Goal: Transaction & Acquisition: Purchase product/service

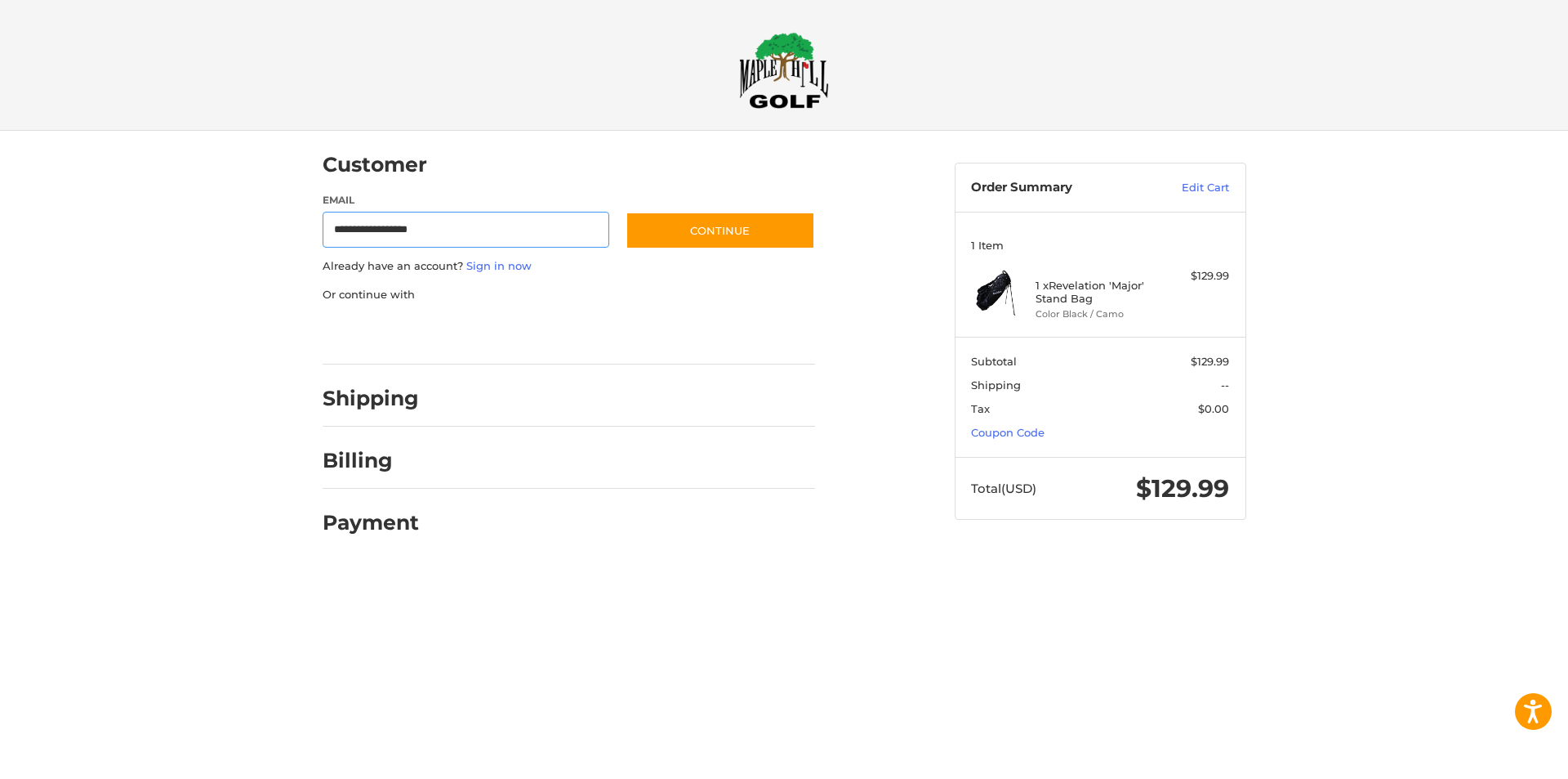
type input "**********"
click at [691, 241] on button "Continue" at bounding box center [720, 230] width 189 height 38
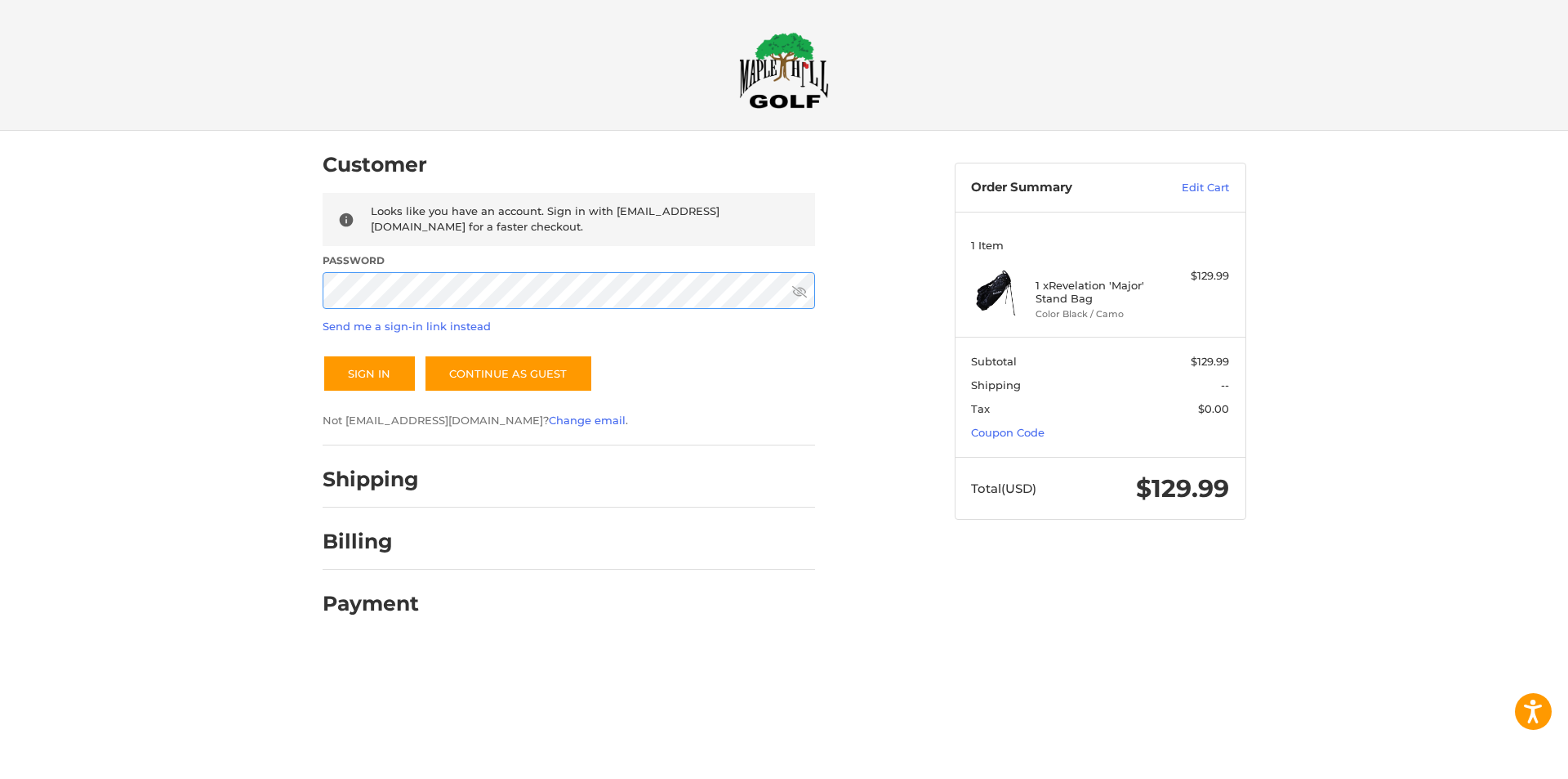
click at [322, 355] on button "Sign In" at bounding box center [369, 373] width 94 height 38
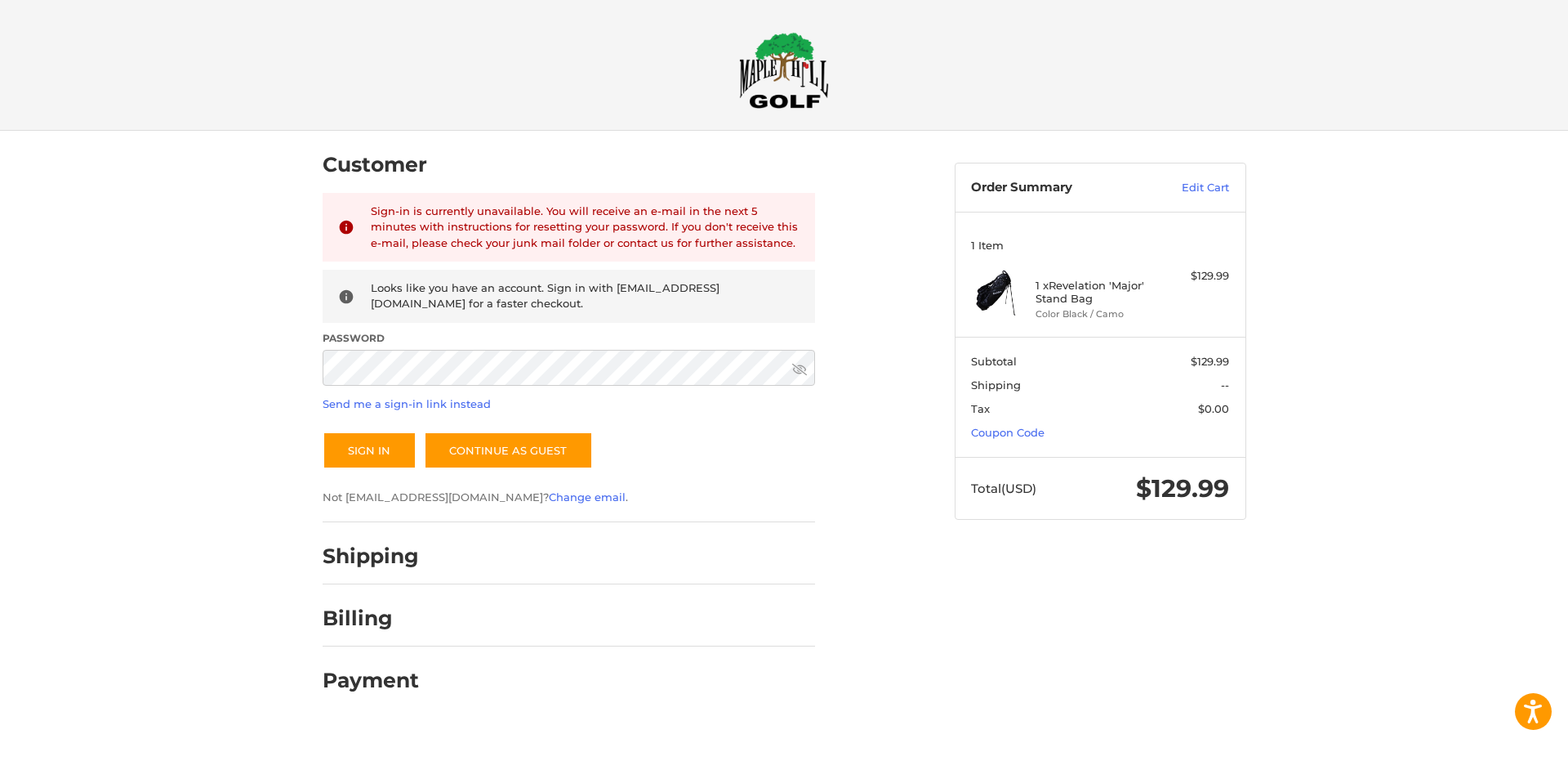
click at [800, 370] on icon at bounding box center [799, 369] width 14 height 12
click at [800, 370] on icon at bounding box center [799, 370] width 14 height 10
click at [322, 431] on button "Sign In" at bounding box center [369, 450] width 94 height 38
click at [444, 406] on link "Send me a sign-in link instead" at bounding box center [407, 404] width 168 height 13
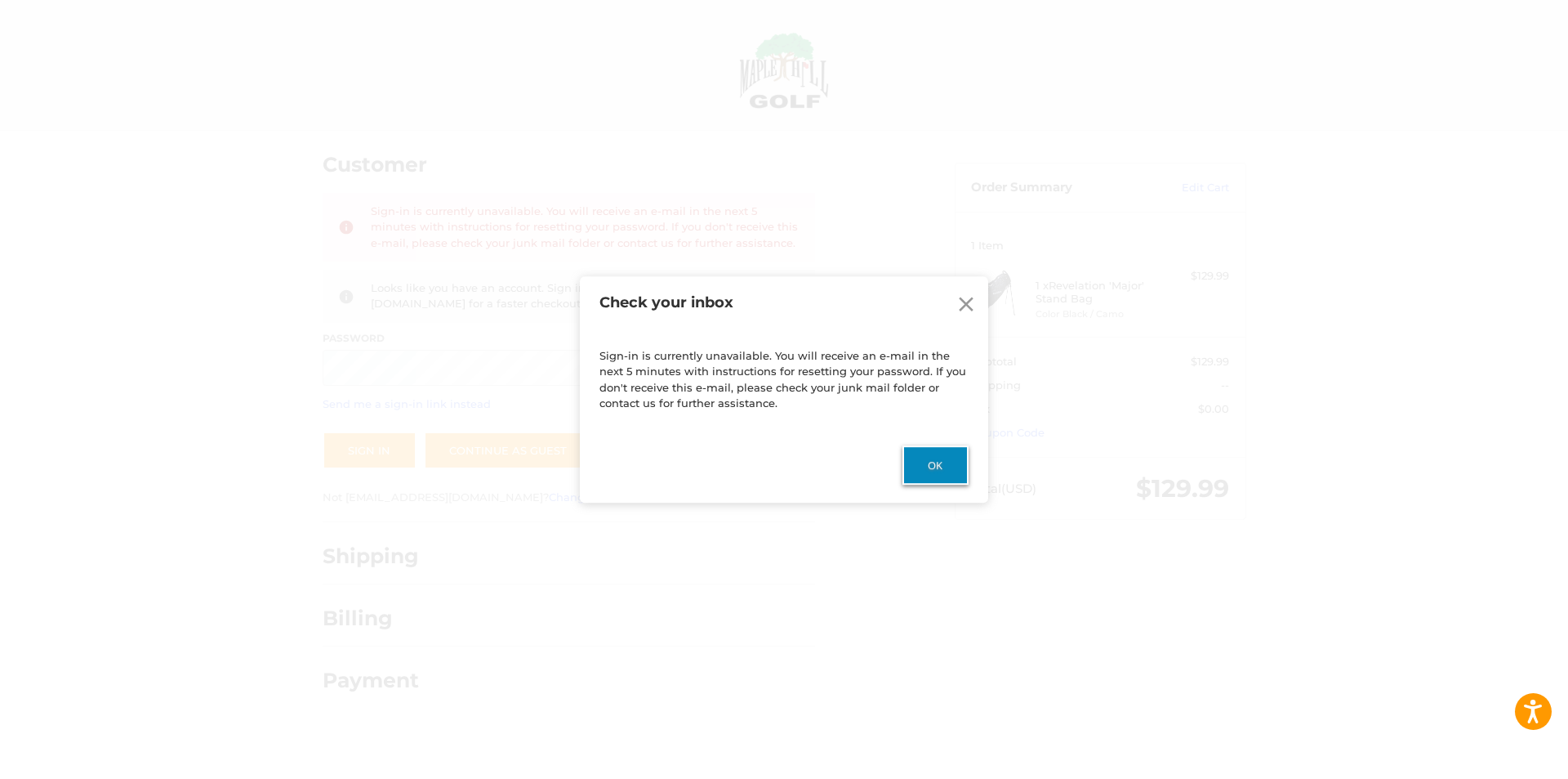
click at [934, 456] on button "Ok" at bounding box center [935, 465] width 66 height 40
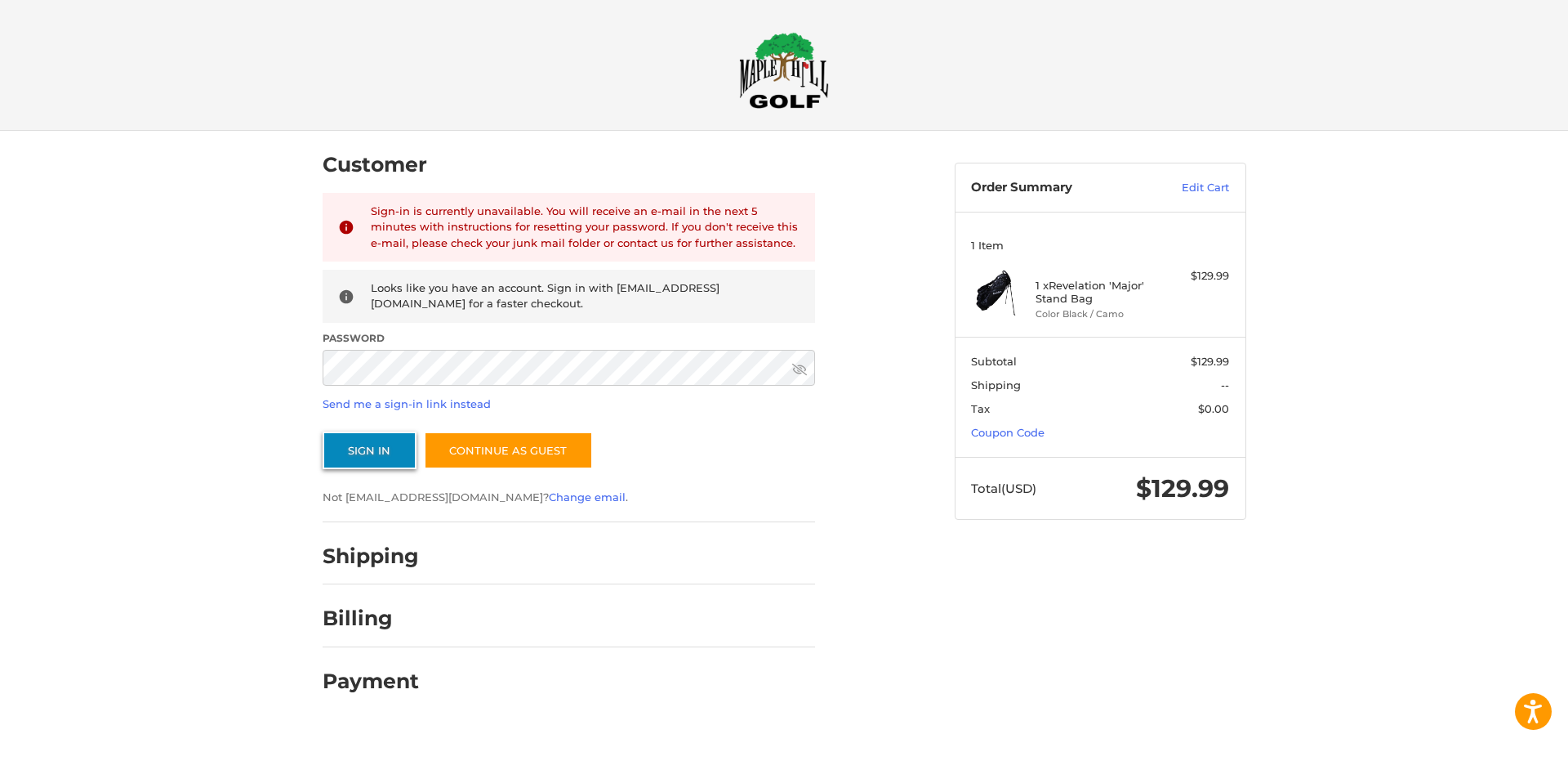
click at [364, 442] on button "Sign In" at bounding box center [369, 450] width 94 height 38
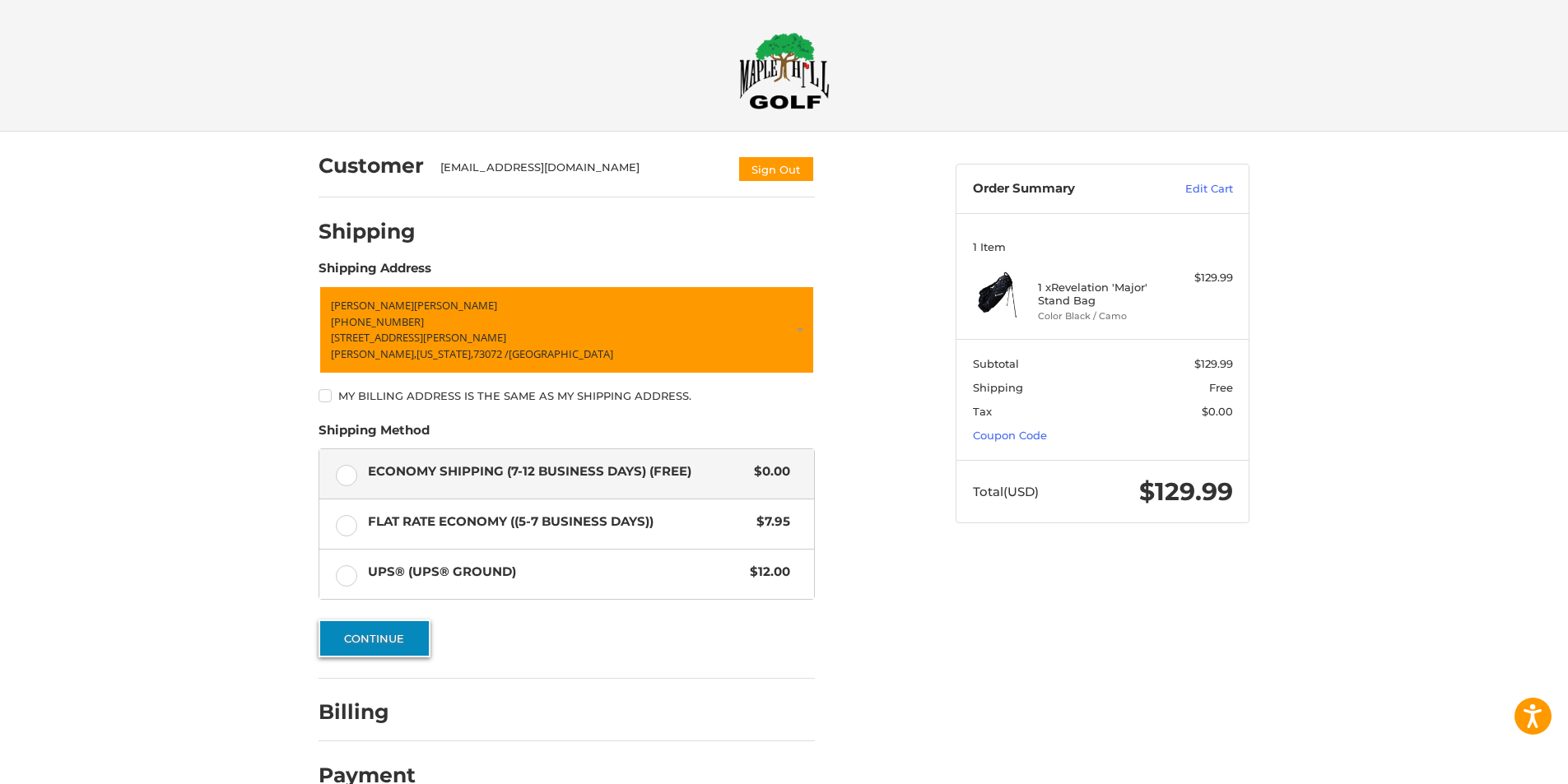
click at [405, 637] on button "Continue" at bounding box center [375, 638] width 112 height 38
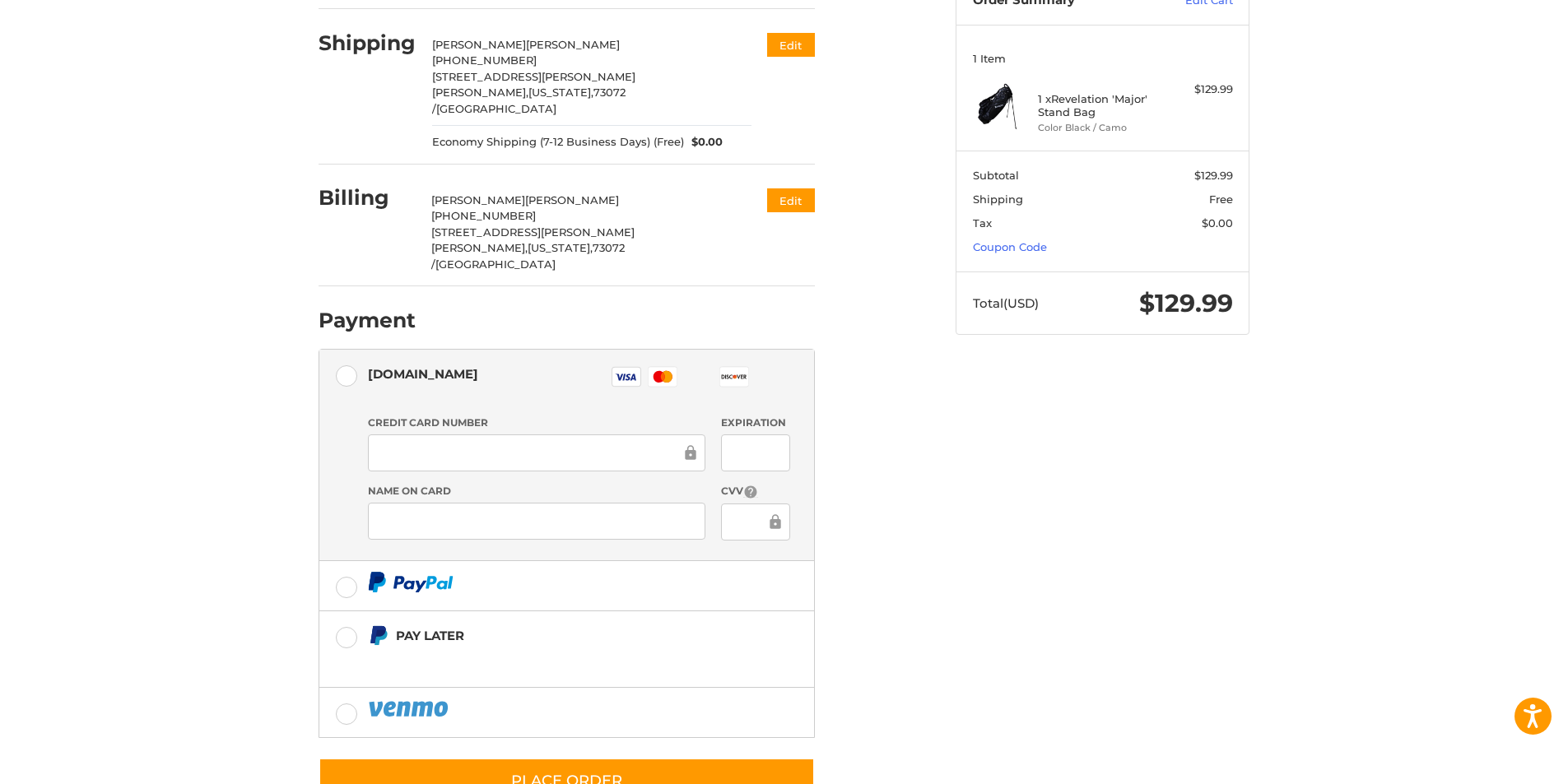
scroll to position [213, 0]
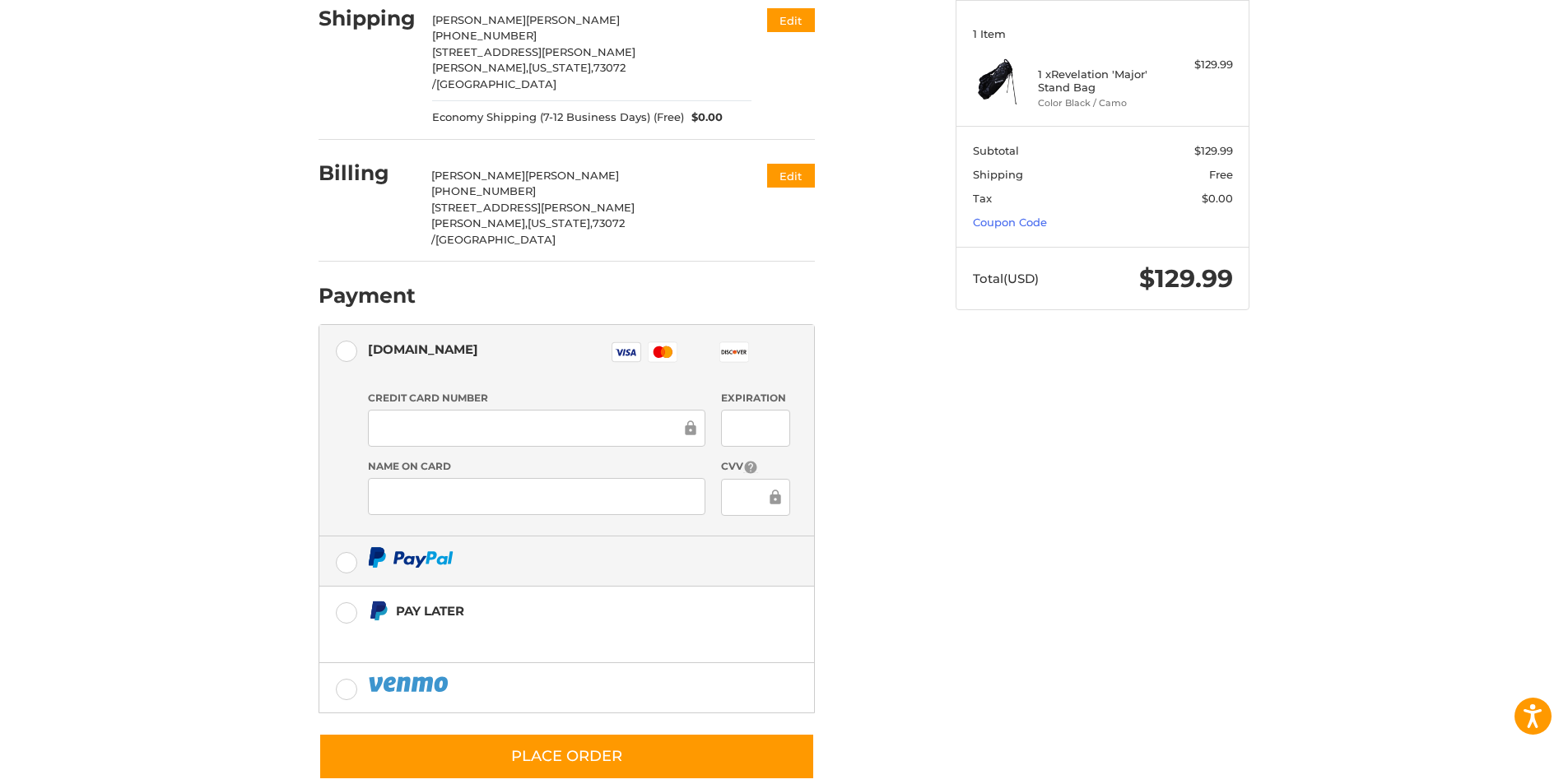
click at [348, 537] on label at bounding box center [566, 561] width 494 height 49
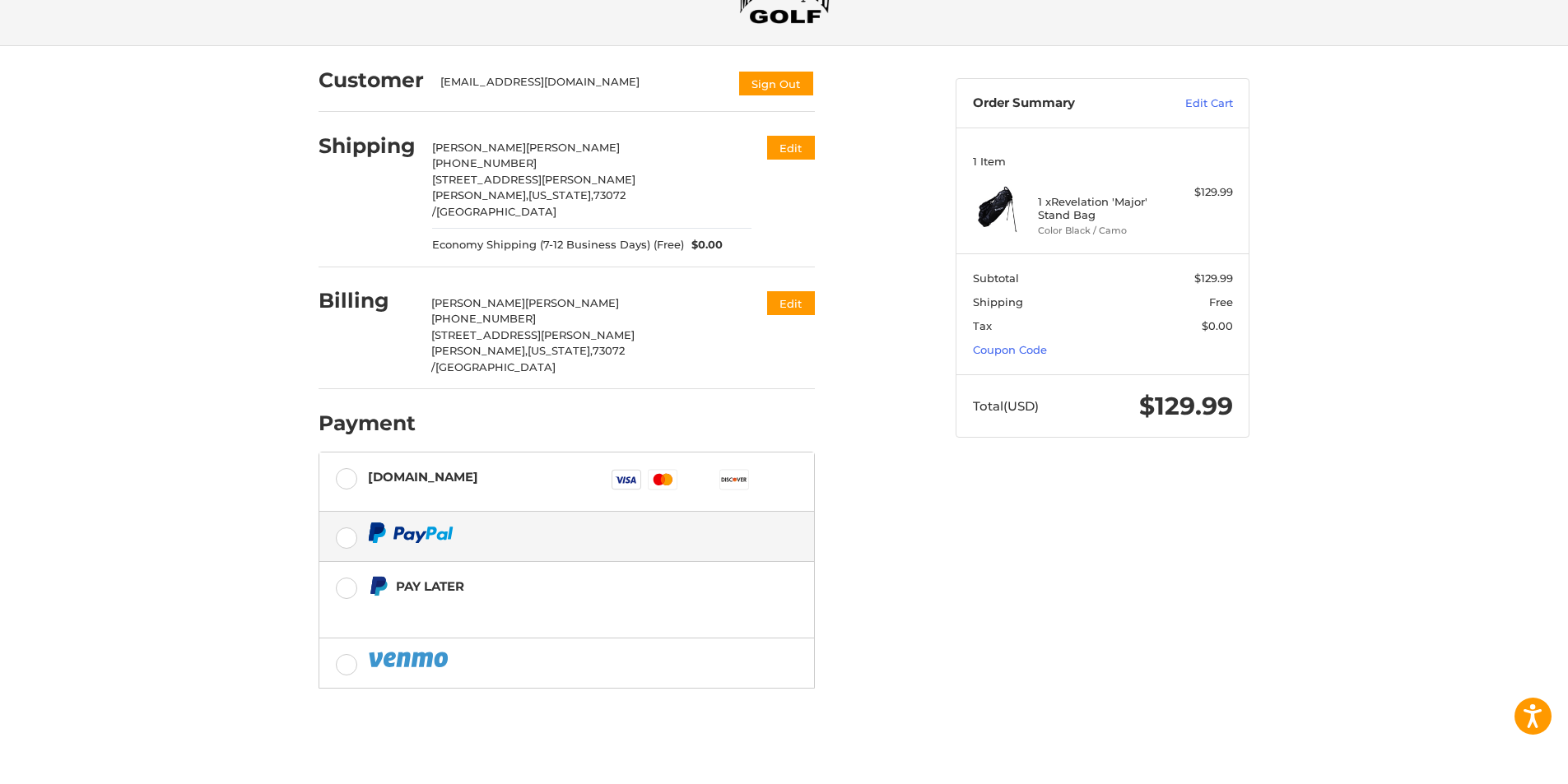
scroll to position [64, 0]
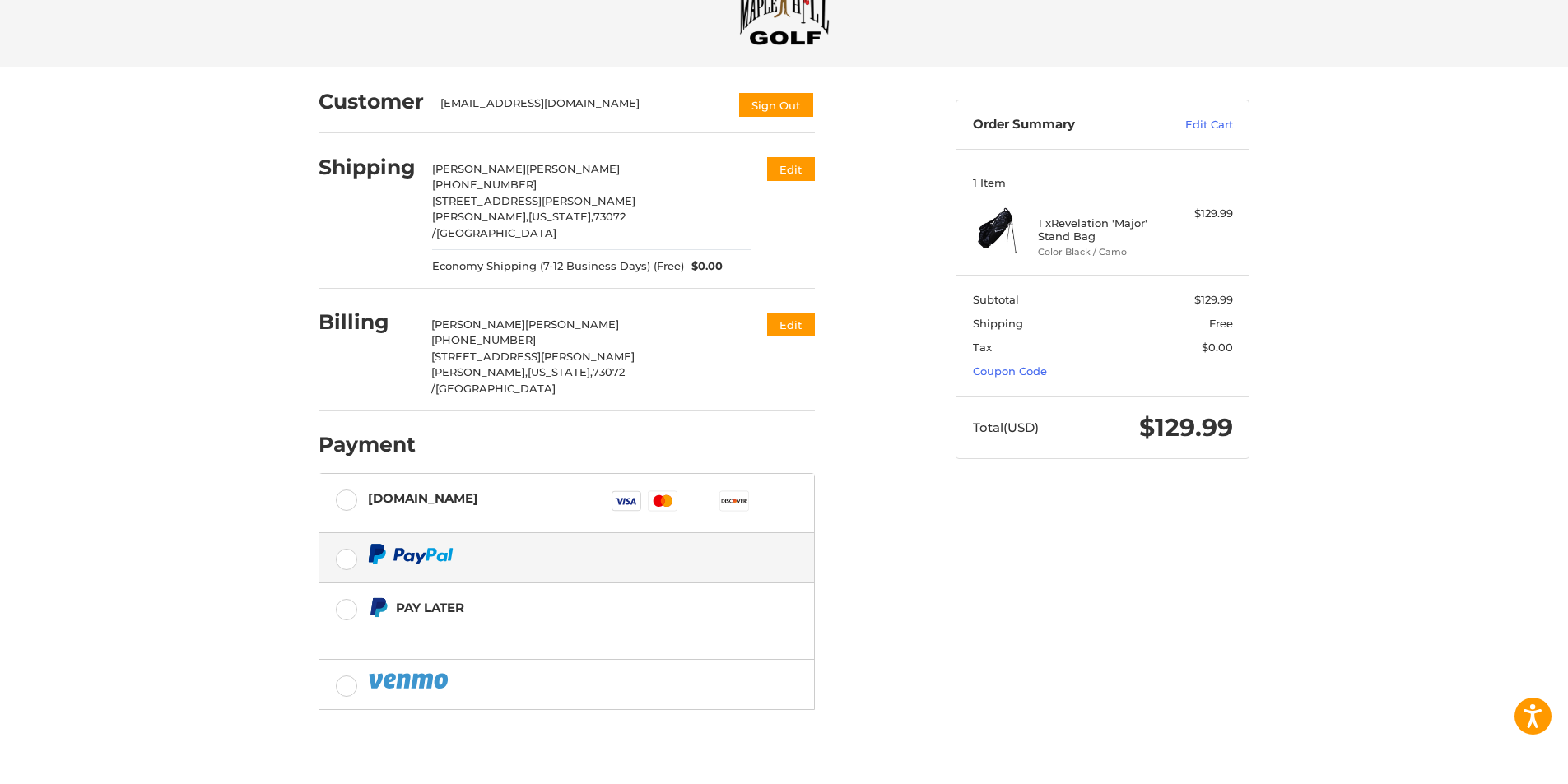
click at [985, 562] on div "Customer [EMAIL_ADDRESS][DOMAIN_NAME] Sign Out Shipping [PERSON_NAME] +1 405701…" at bounding box center [784, 442] width 987 height 748
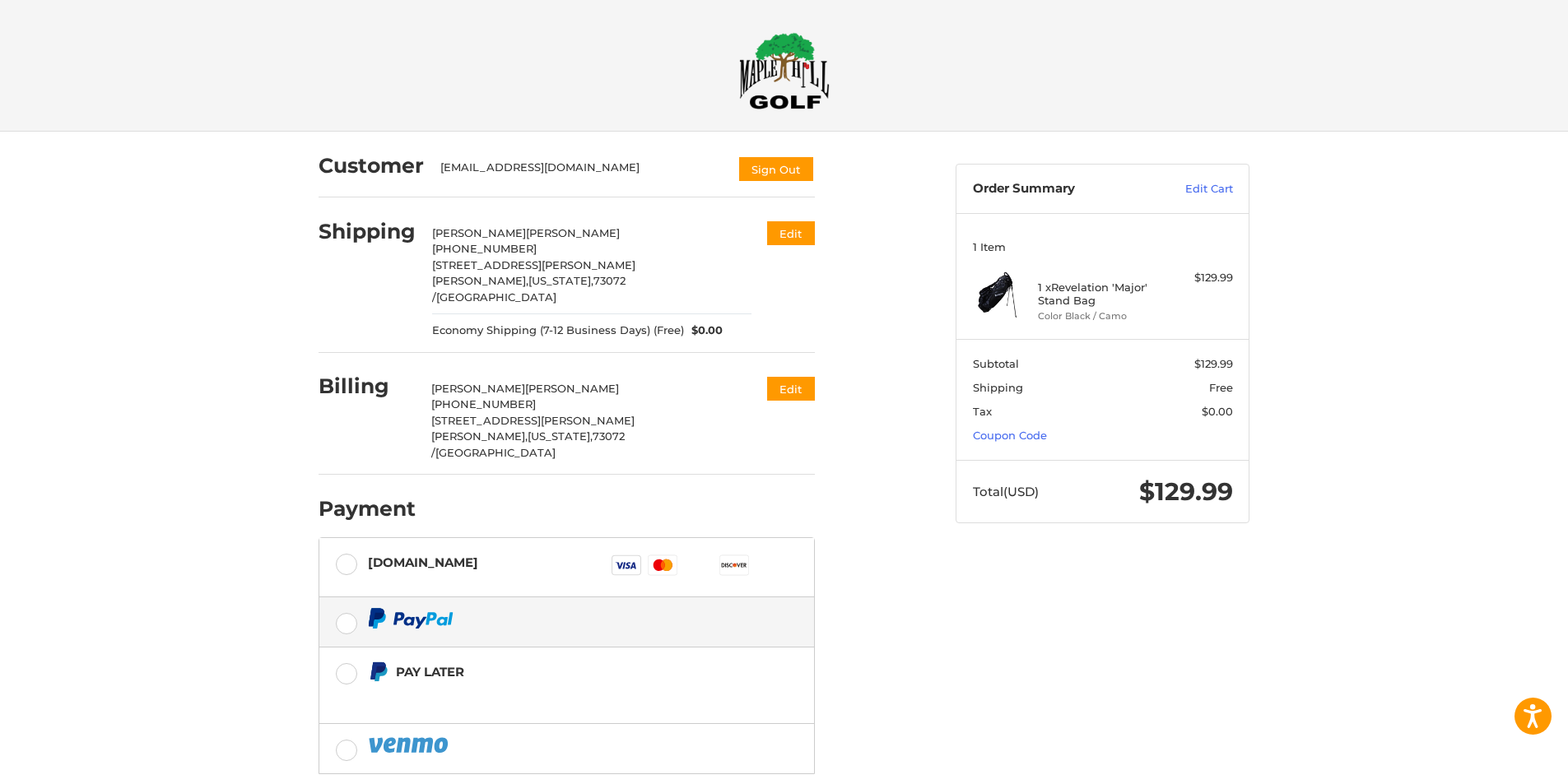
drag, startPoint x: 1395, startPoint y: 372, endPoint x: 1283, endPoint y: 273, distance: 149.5
click at [1394, 372] on div "Customer [EMAIL_ADDRESS][DOMAIN_NAME] Sign Out Shipping [PERSON_NAME] +1 405701…" at bounding box center [784, 505] width 1568 height 748
